Goal: Manage account settings

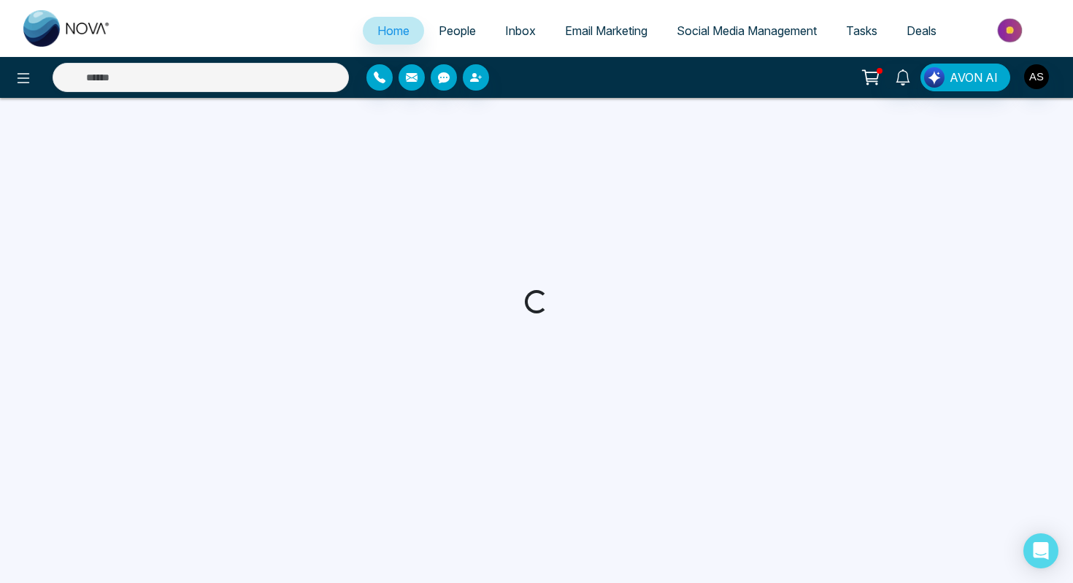
select select "*"
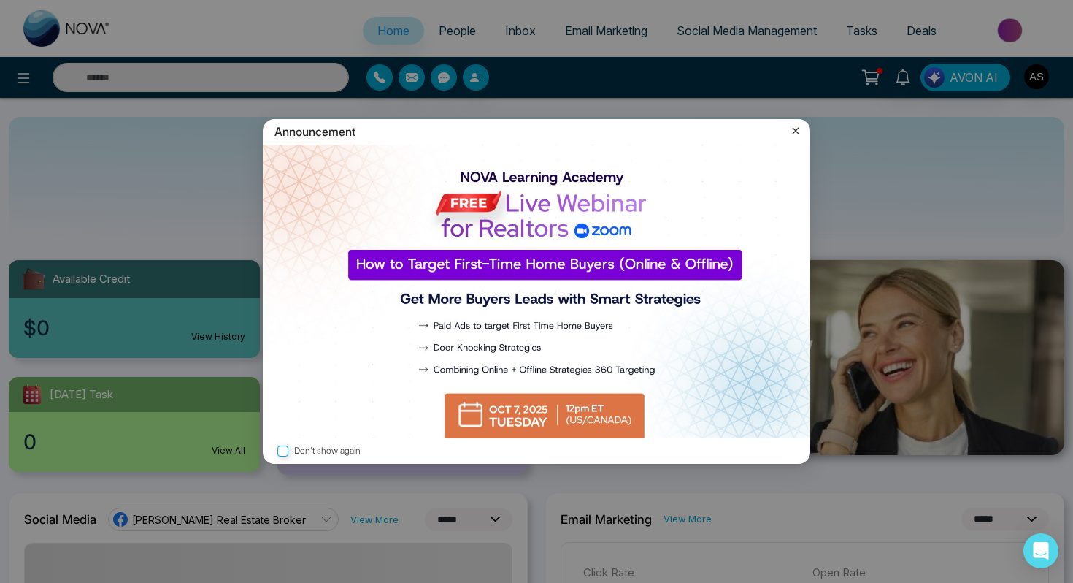
click at [794, 131] on icon at bounding box center [796, 130] width 15 height 15
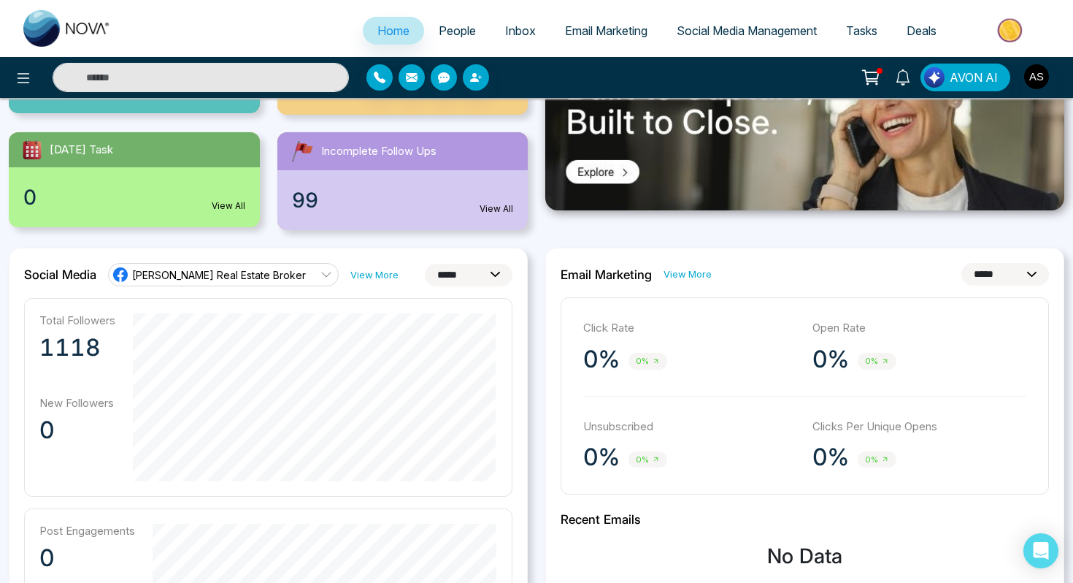
scroll to position [220, 0]
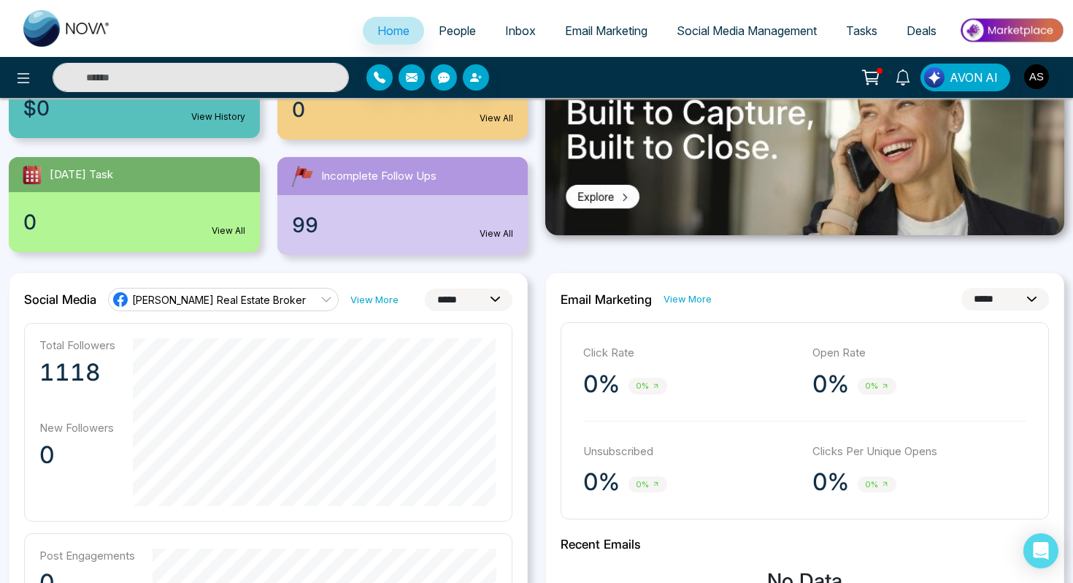
click at [686, 28] on span "Social Media Management" at bounding box center [747, 30] width 140 height 15
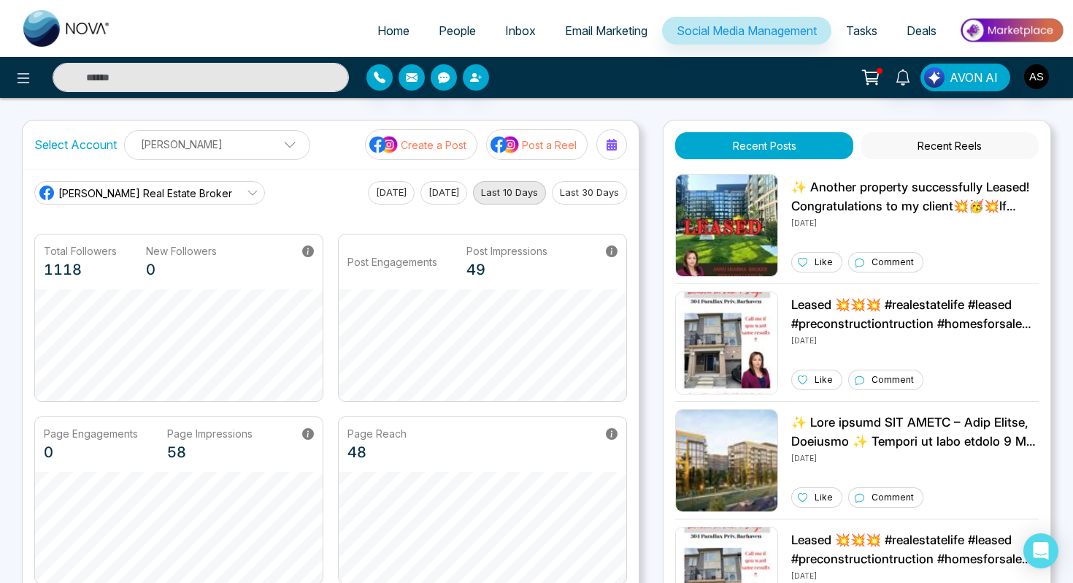
click at [378, 33] on span "Home" at bounding box center [394, 30] width 32 height 15
select select "*"
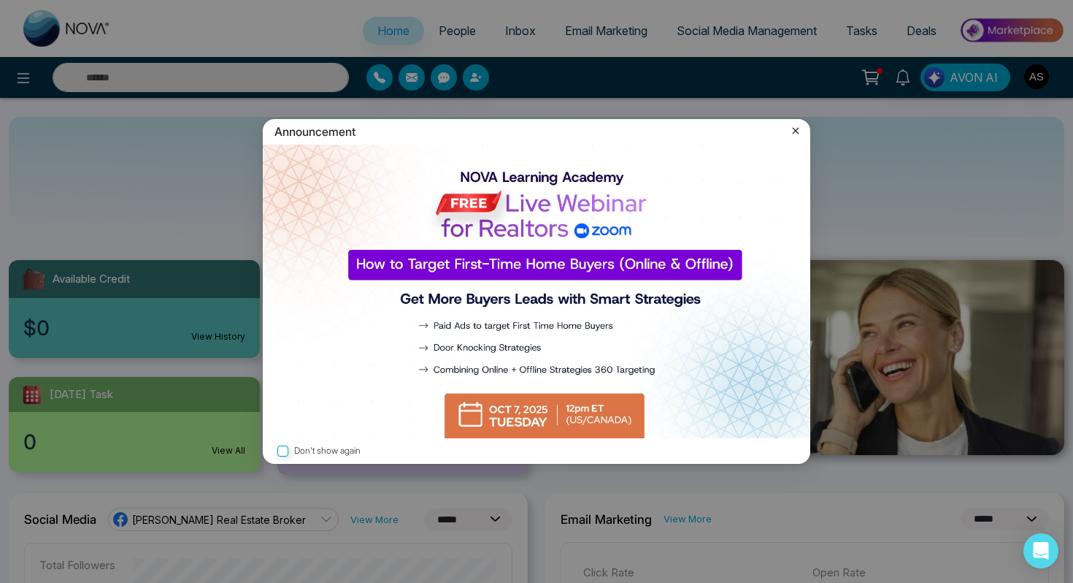
click at [797, 130] on icon at bounding box center [796, 131] width 7 height 7
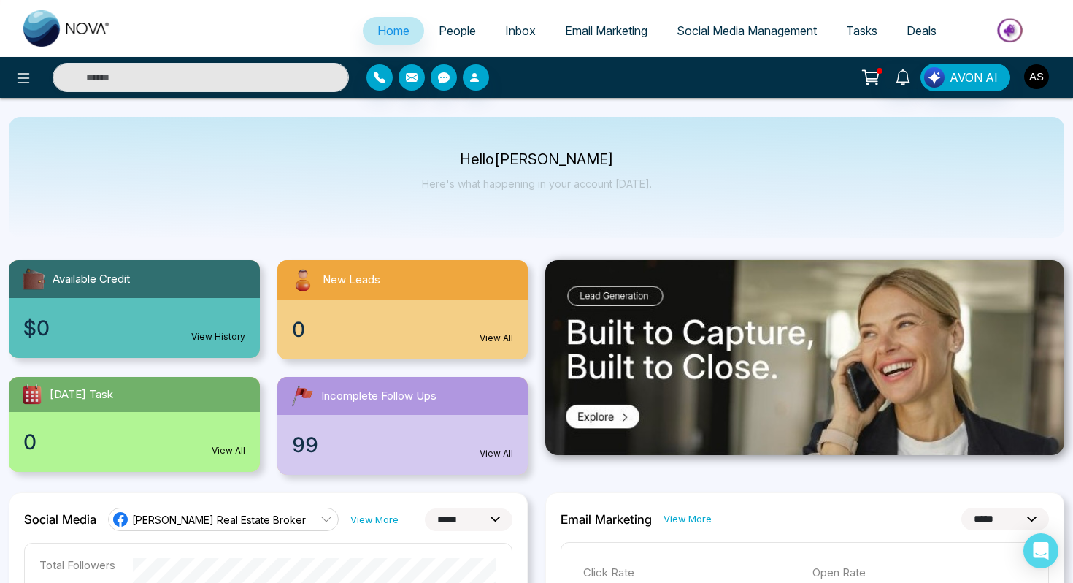
click at [1030, 81] on img "button" at bounding box center [1036, 76] width 25 height 25
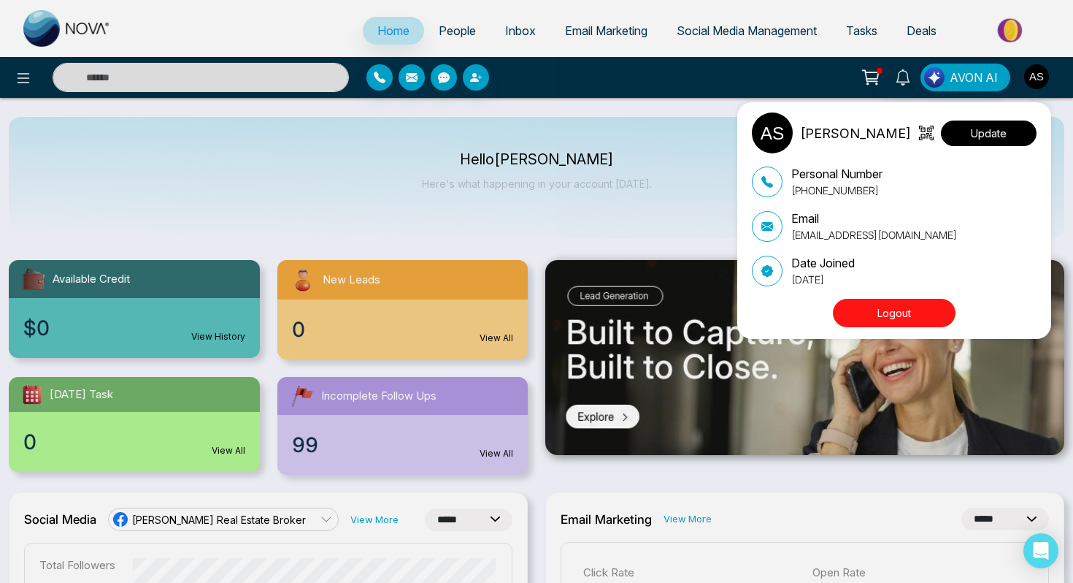
click at [989, 133] on button "Update" at bounding box center [989, 133] width 96 height 26
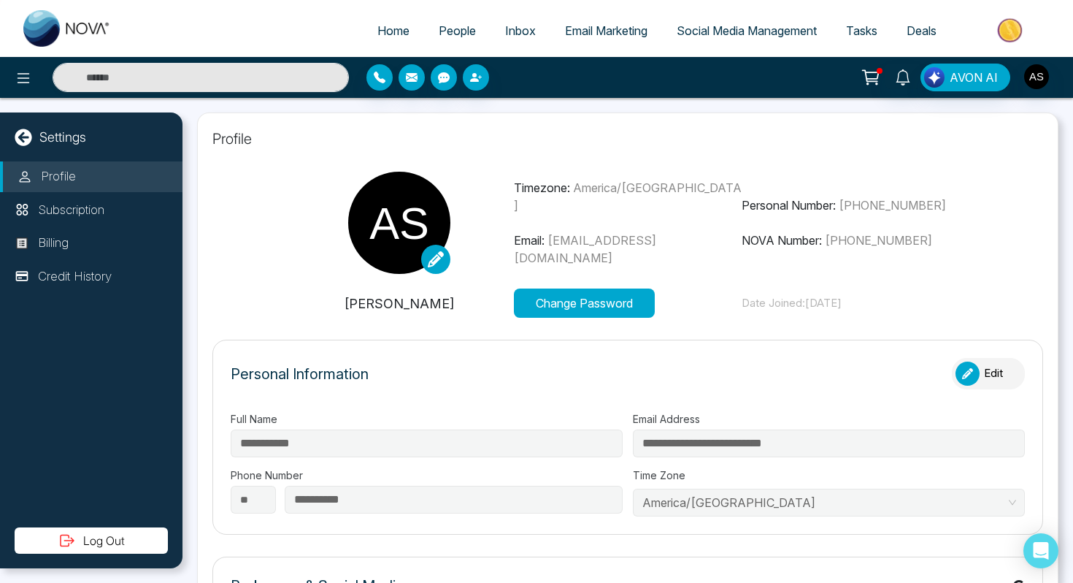
type input "**********"
